Goal: Navigation & Orientation: Understand site structure

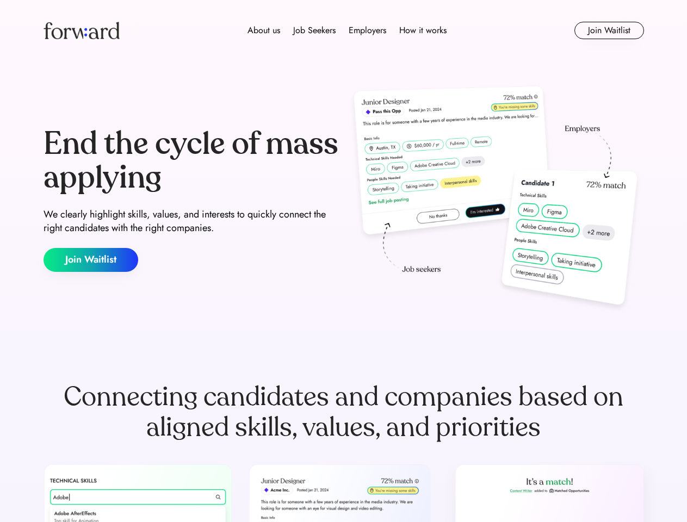
click at [343, 261] on div "End the cycle of mass applying We clearly highlight skills, values, and interes…" at bounding box center [344, 200] width 601 height 234
click at [344, 30] on div "About us Job Seekers Employers How it works" at bounding box center [347, 30] width 429 height 13
click at [82, 30] on img at bounding box center [82, 30] width 76 height 17
click at [347, 30] on div "About us Job Seekers Employers How it works" at bounding box center [347, 30] width 429 height 13
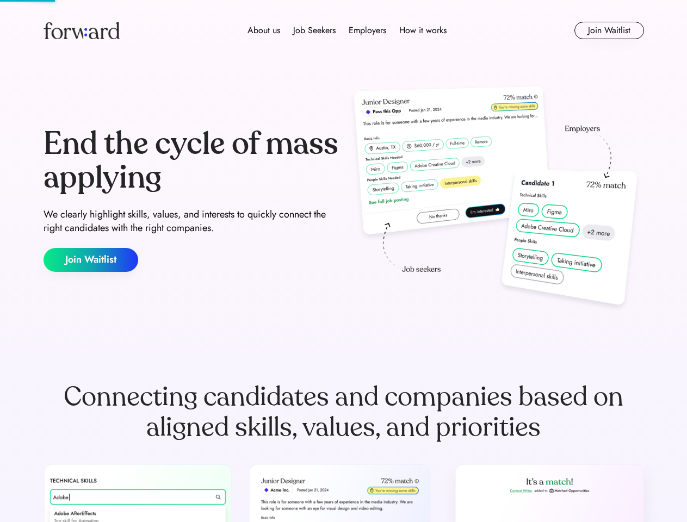
click at [264, 30] on div "About us" at bounding box center [264, 30] width 33 height 13
click at [315, 30] on div "Job Seekers" at bounding box center [314, 30] width 42 height 13
click at [367, 30] on div "Employers" at bounding box center [368, 30] width 38 height 13
click at [422, 30] on div "How it works" at bounding box center [422, 30] width 47 height 13
click at [609, 30] on button "Join Waitlist" at bounding box center [610, 30] width 70 height 17
